Goal: Entertainment & Leisure: Consume media (video, audio)

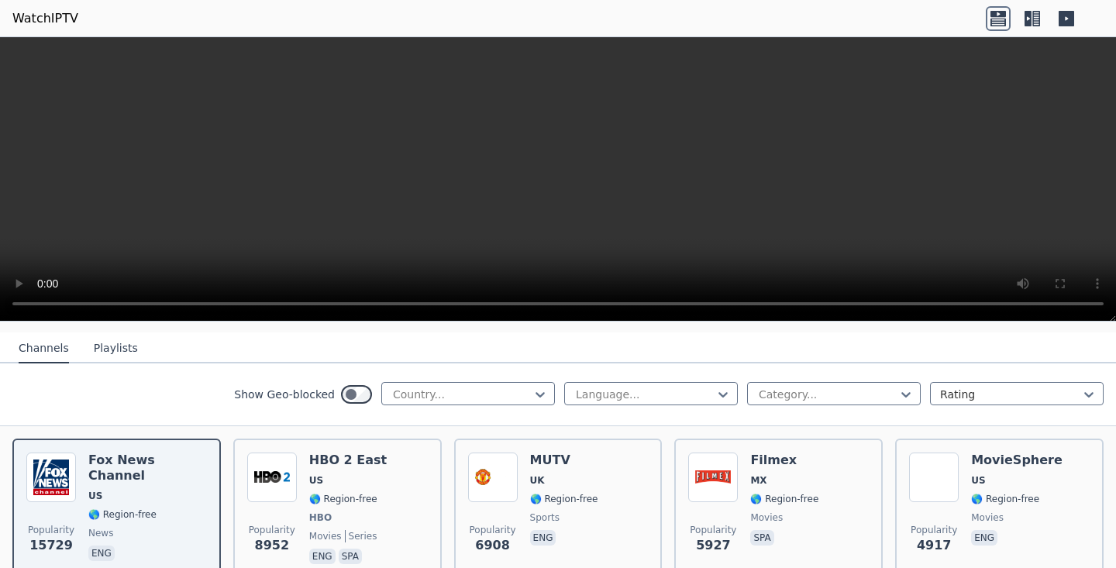
scroll to position [136, 0]
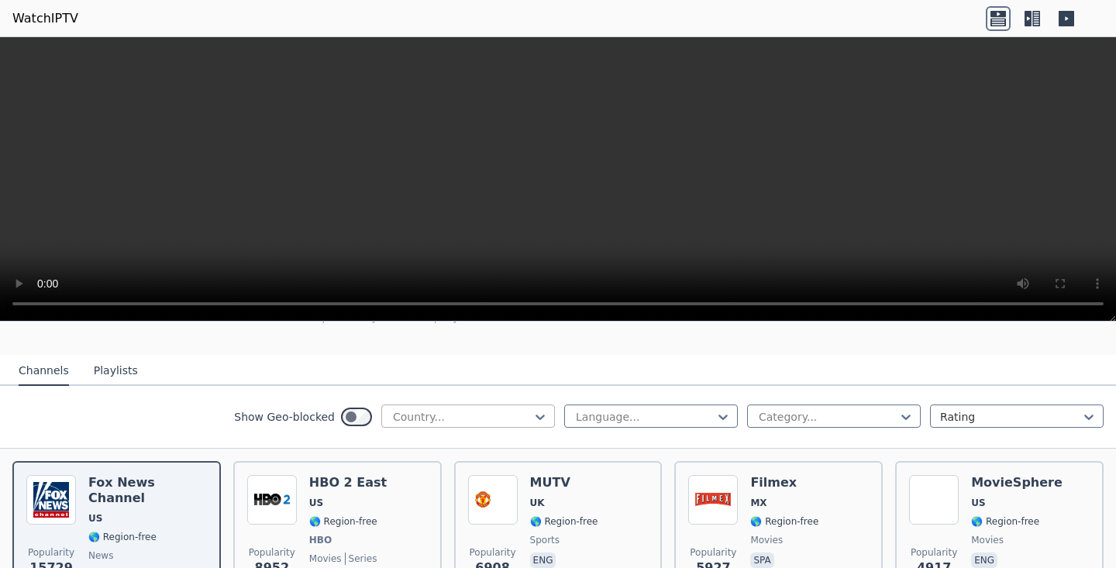
click at [457, 416] on div at bounding box center [461, 417] width 141 height 16
type input "*****"
click at [488, 450] on div "[GEOGRAPHIC_DATA]" at bounding box center [468, 451] width 174 height 28
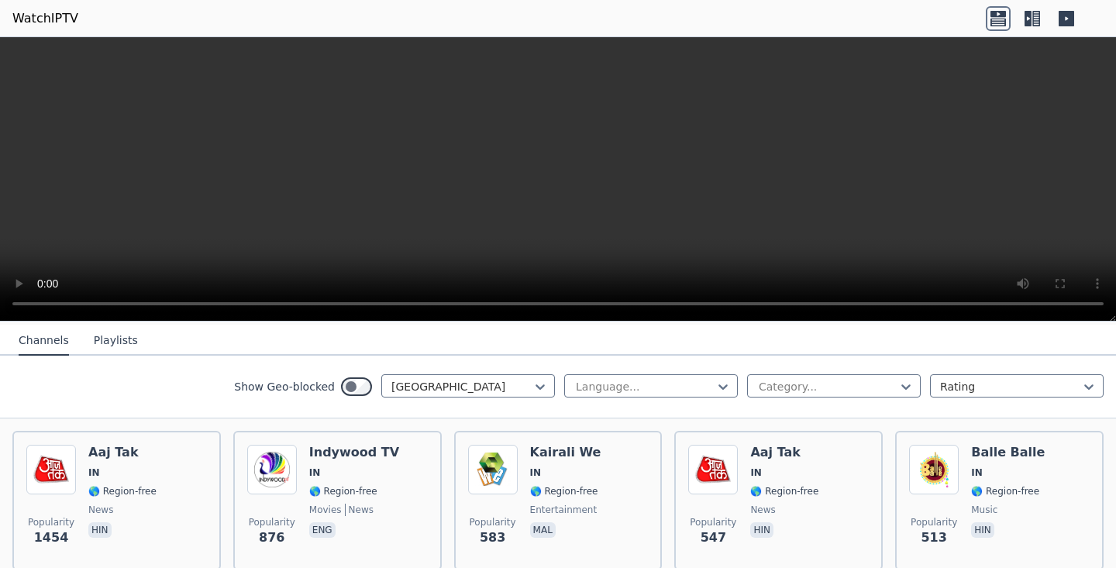
scroll to position [152, 0]
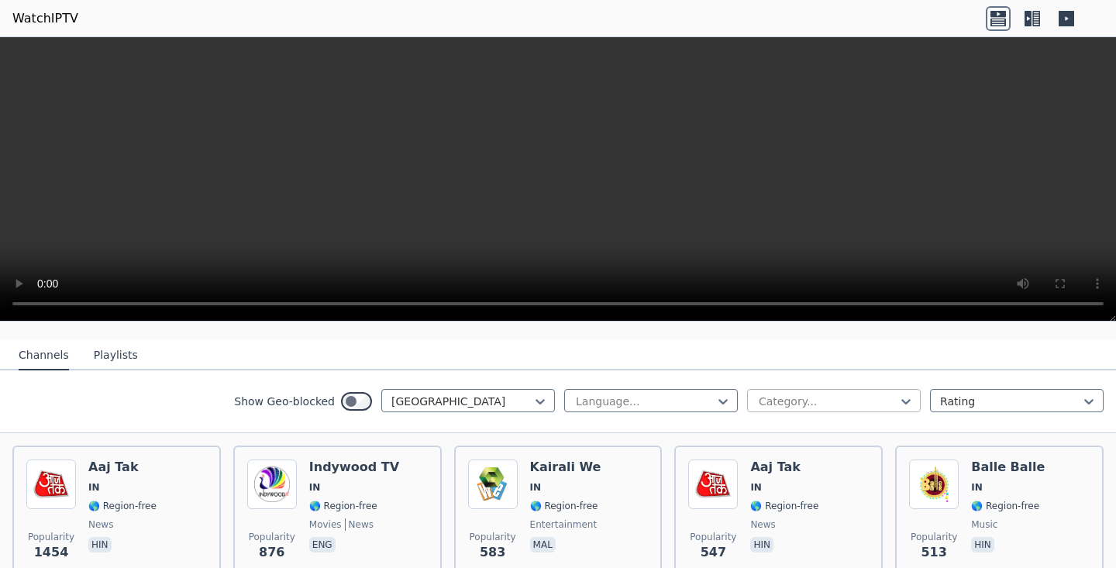
click at [857, 402] on div at bounding box center [827, 402] width 141 height 16
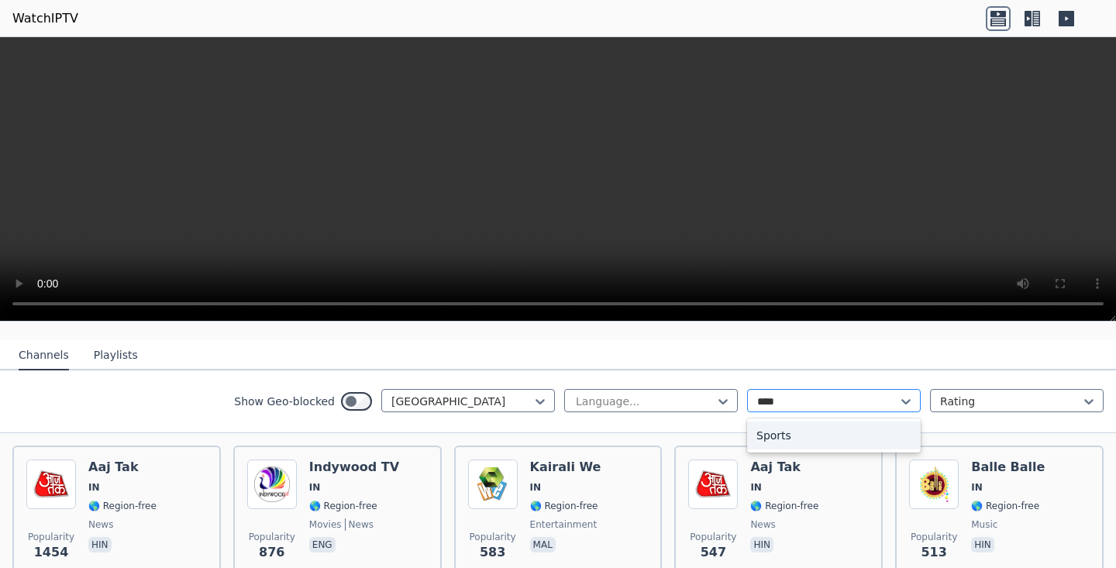
type input "*****"
click at [850, 428] on div "Sports" at bounding box center [834, 436] width 174 height 28
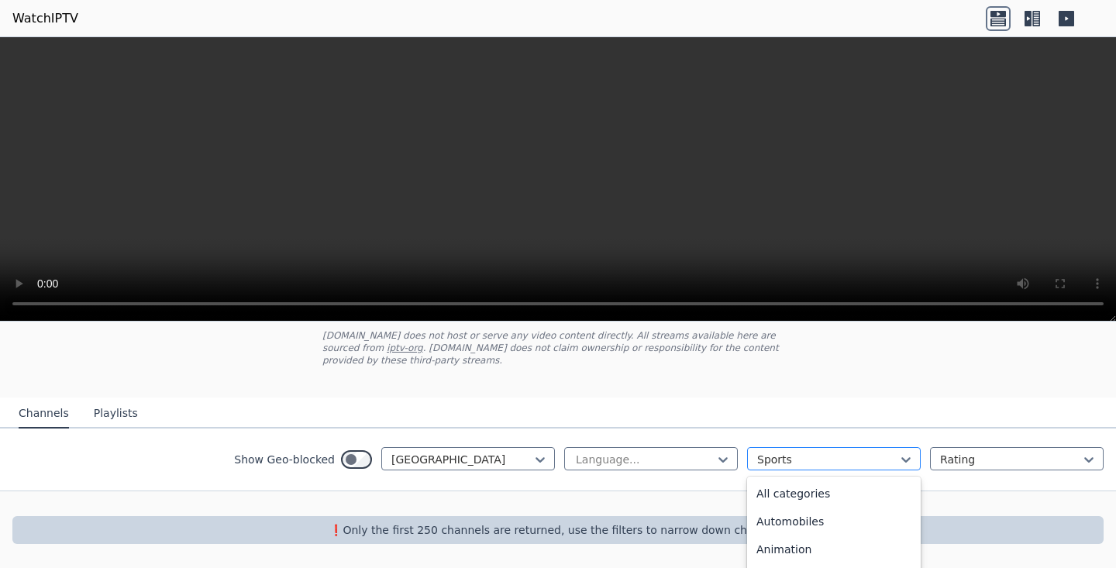
scroll to position [146, 0]
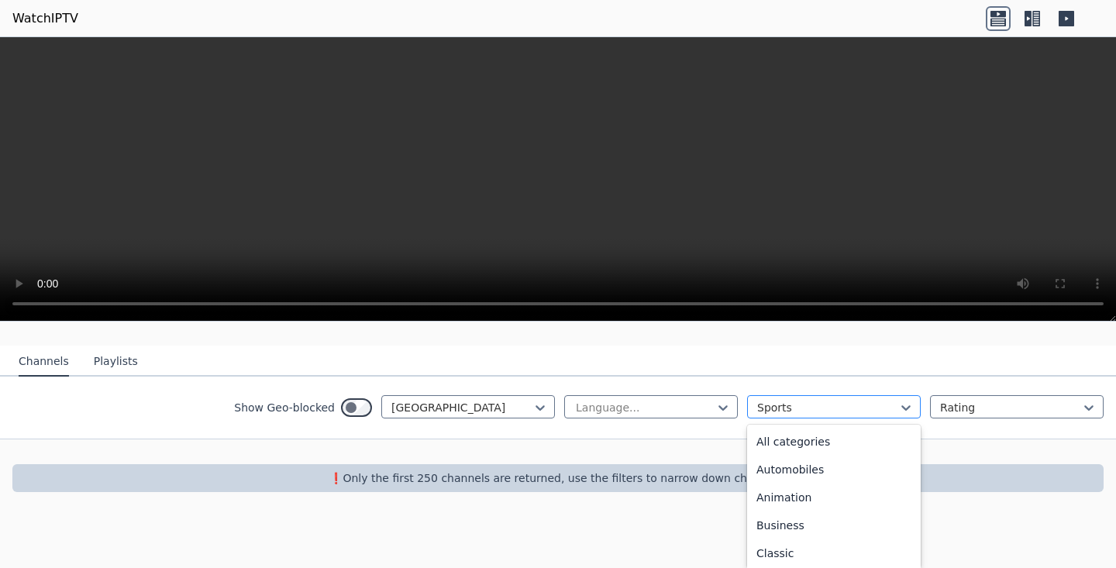
click at [816, 419] on div "option Sports, selected. Outdoor, 19 of 27. 27 results available. Use Up and Do…" at bounding box center [834, 406] width 174 height 23
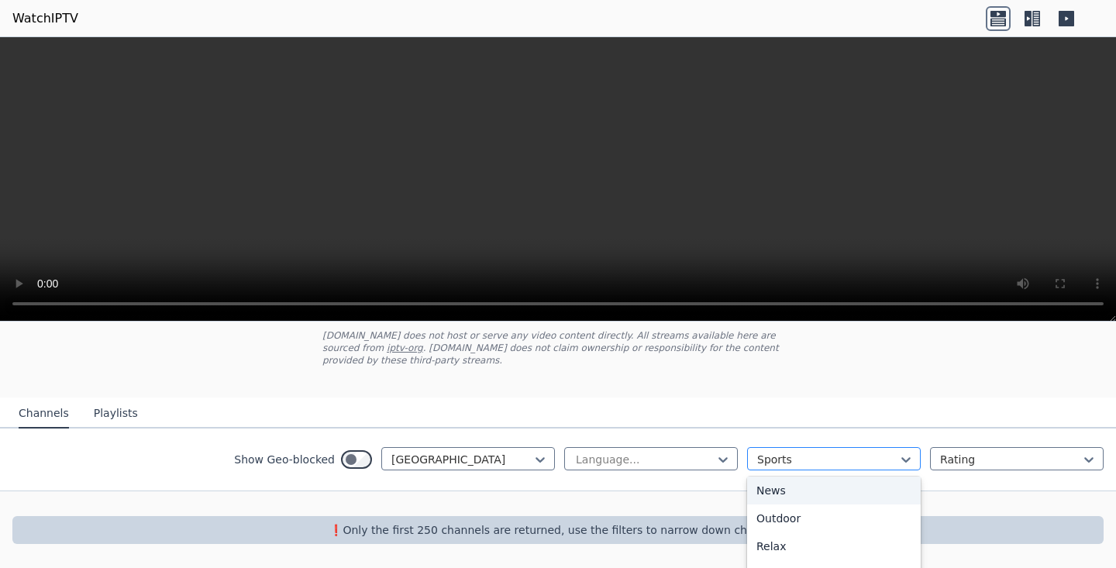
click at [809, 405] on div "Channels Playlists Show Geo-blocked India Language... option Sports, selected. …" at bounding box center [558, 445] width 1116 height 94
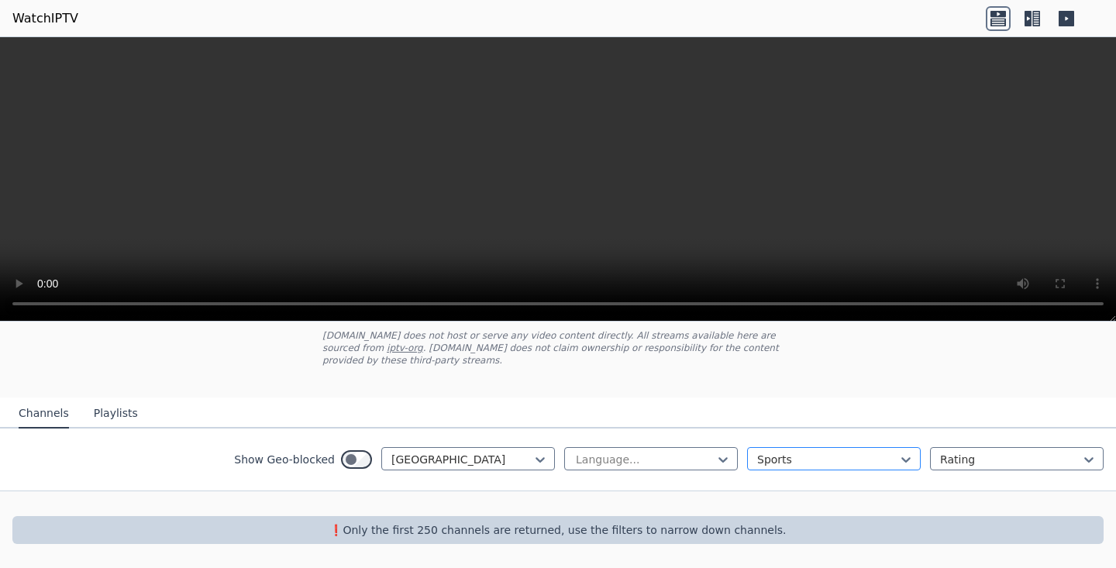
click at [838, 460] on div "option Sports, selected. Sports" at bounding box center [834, 458] width 174 height 23
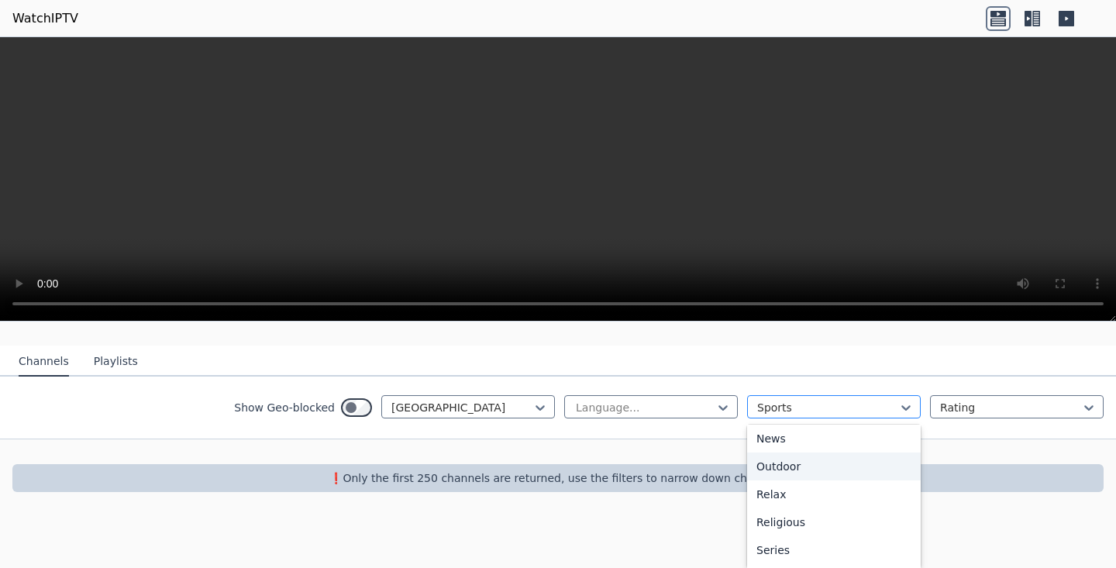
scroll to position [0, 0]
click at [831, 443] on div "All categories" at bounding box center [834, 442] width 174 height 28
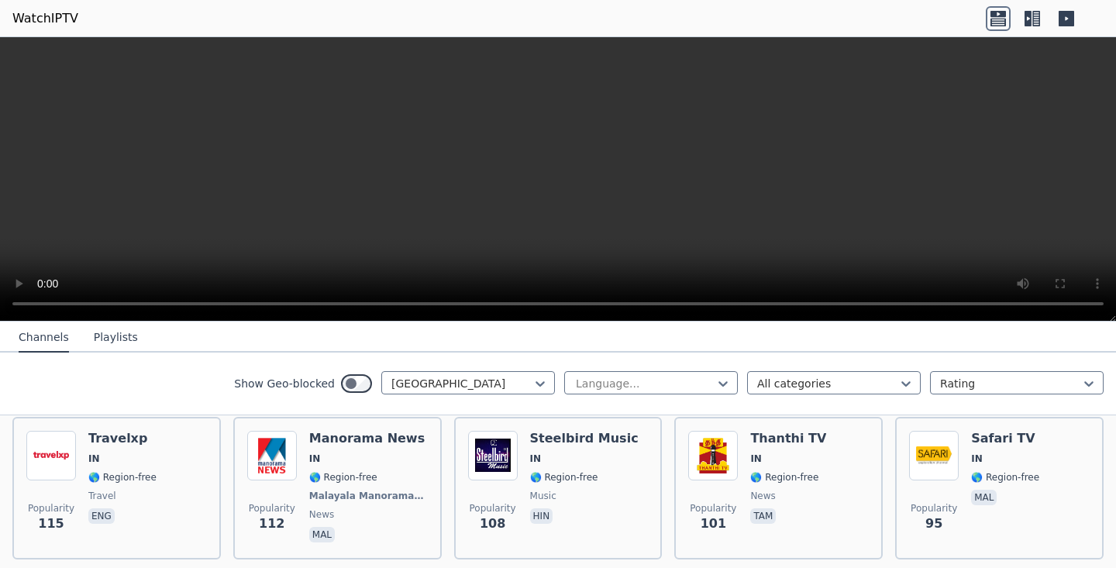
scroll to position [1457, 0]
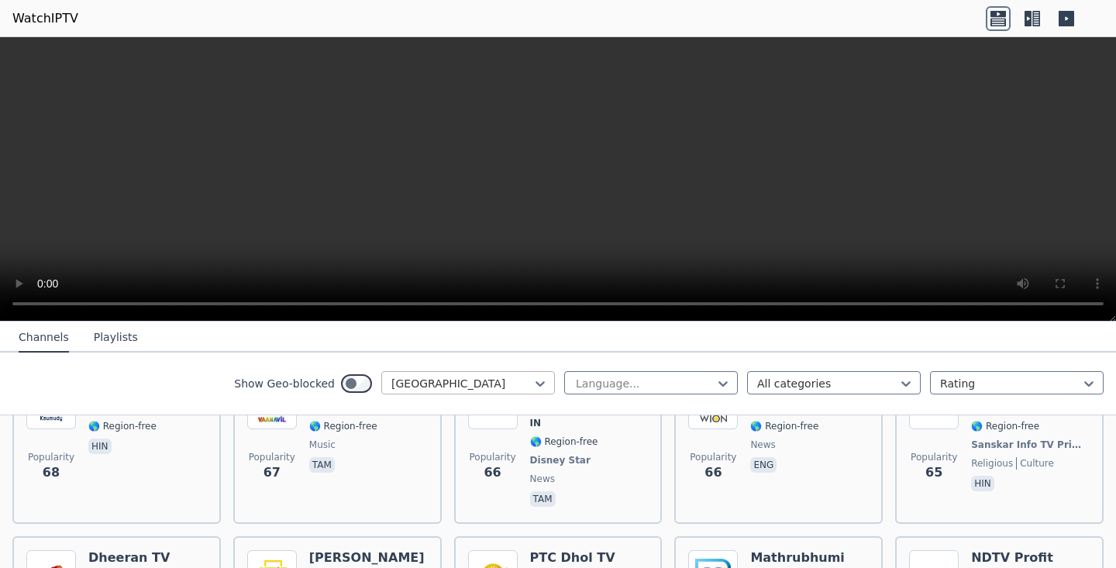
click at [513, 386] on div at bounding box center [461, 384] width 141 height 16
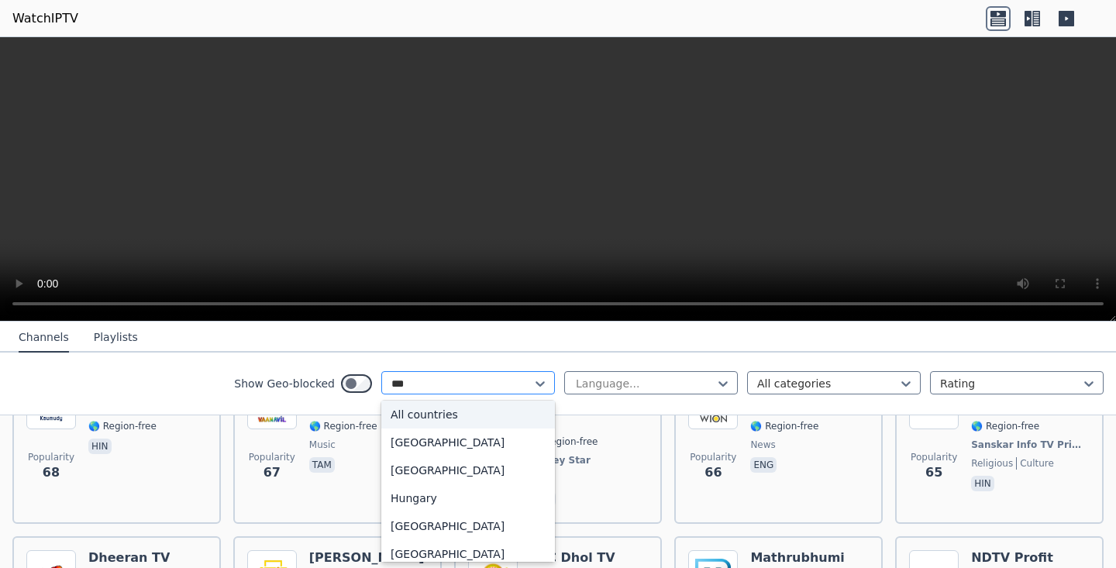
scroll to position [0, 0]
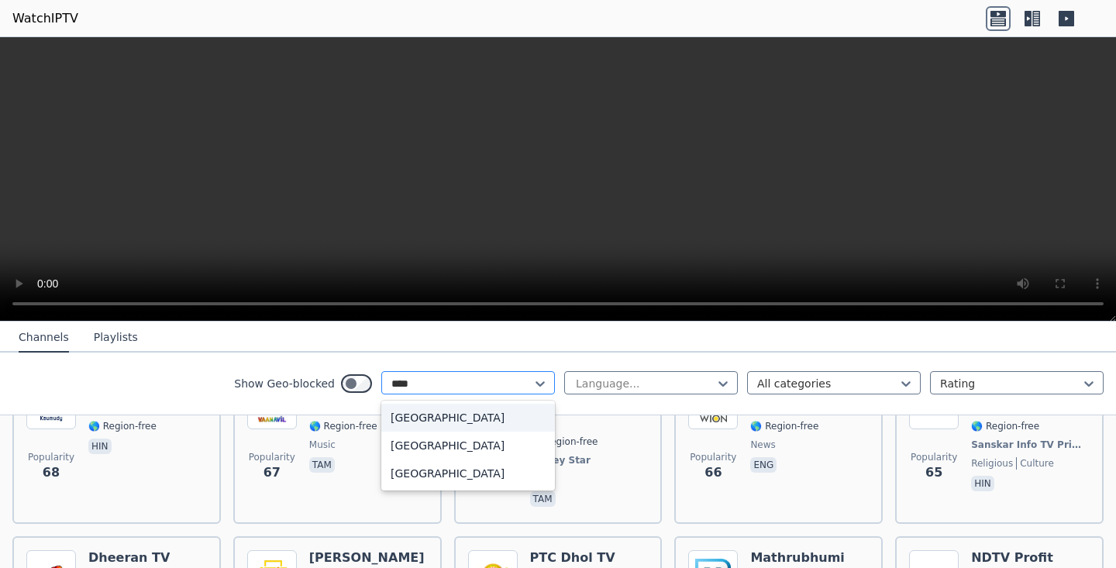
type input "*****"
click at [478, 445] on div "[GEOGRAPHIC_DATA]" at bounding box center [468, 446] width 174 height 28
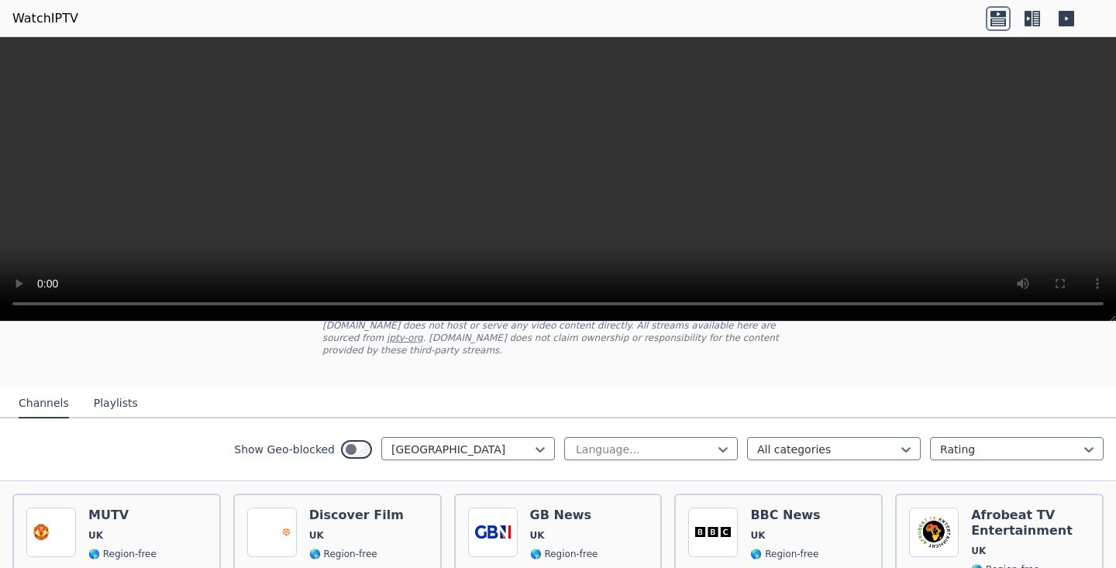
scroll to position [148, 0]
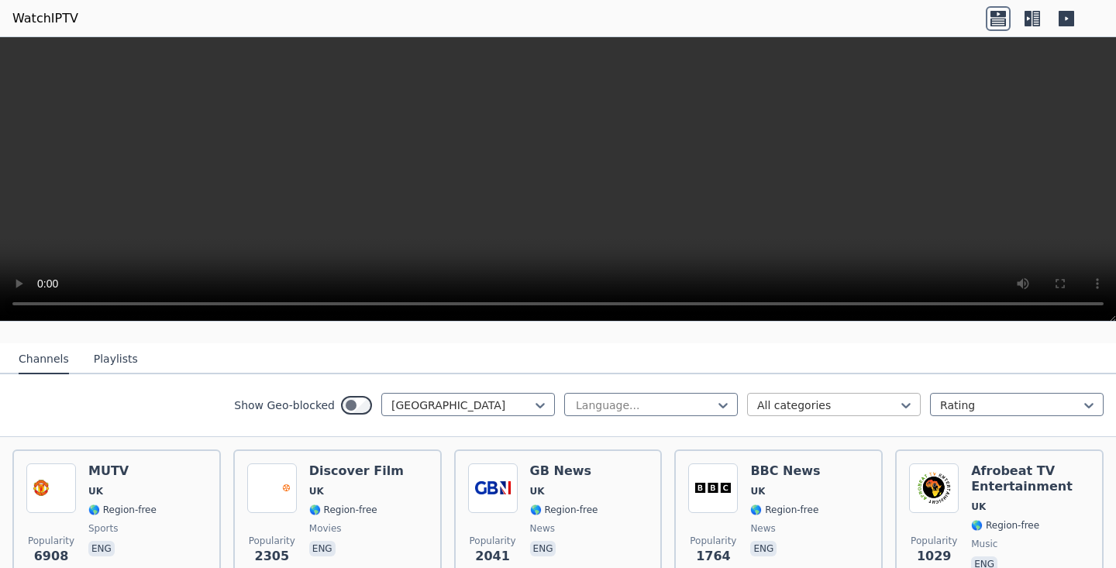
click at [789, 404] on div at bounding box center [827, 406] width 141 height 16
type input "*****"
click at [819, 447] on div "Sports" at bounding box center [834, 440] width 174 height 28
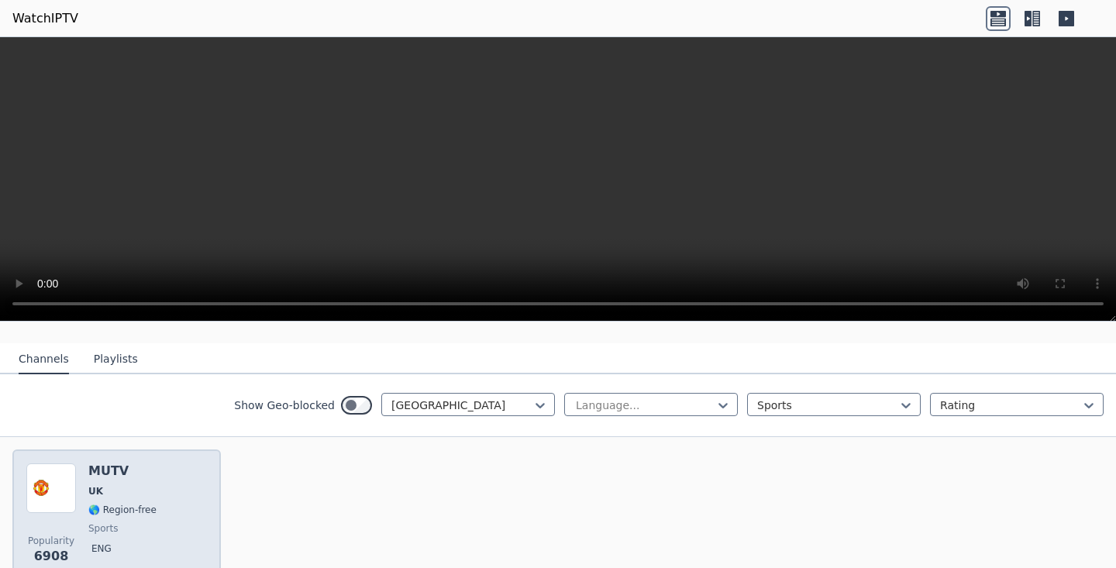
click at [192, 468] on div "Popularity 6908 MUTV [GEOGRAPHIC_DATA] 🌎 Region-free sports eng" at bounding box center [116, 520] width 181 height 112
